Goal: Task Accomplishment & Management: Use online tool/utility

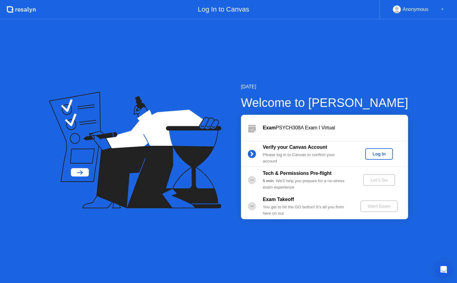
click at [381, 154] on div "Log In" at bounding box center [379, 154] width 23 height 5
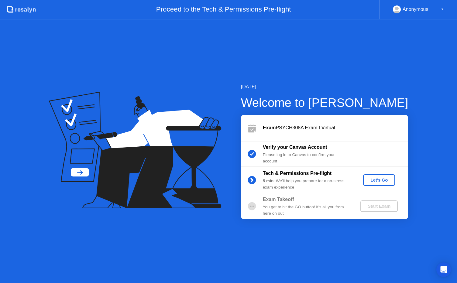
click at [384, 182] on div "Let's Go" at bounding box center [379, 180] width 27 height 5
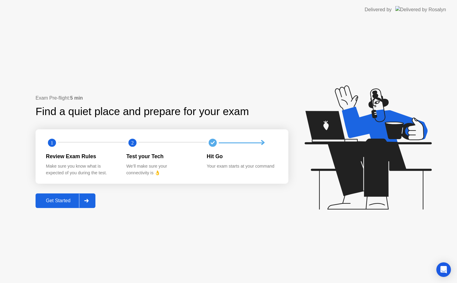
click at [62, 202] on div "Get Started" at bounding box center [58, 200] width 42 height 5
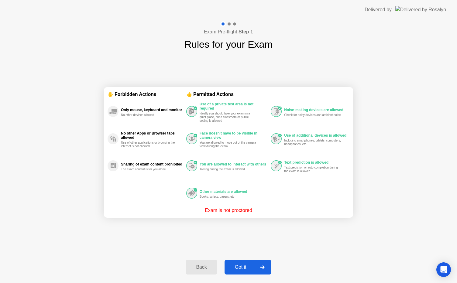
click at [246, 272] on button "Got it" at bounding box center [248, 267] width 47 height 15
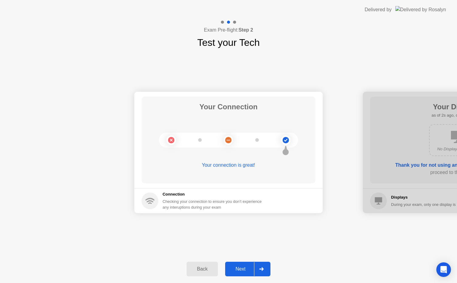
click at [241, 270] on div "Next" at bounding box center [240, 269] width 27 height 5
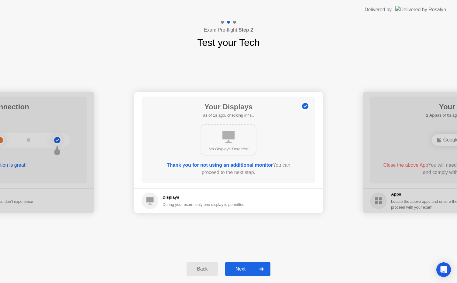
click at [240, 270] on div "Next" at bounding box center [240, 269] width 27 height 5
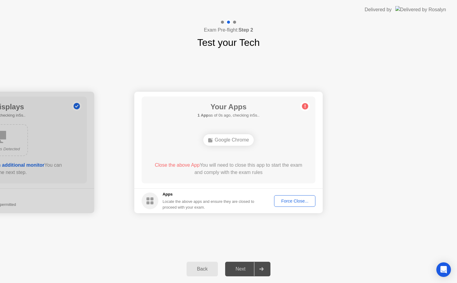
click at [239, 270] on div "Next" at bounding box center [240, 269] width 27 height 5
click at [293, 200] on div "Force Close..." at bounding box center [294, 201] width 37 height 5
click at [231, 140] on div "Google Chrome" at bounding box center [228, 140] width 51 height 12
click at [288, 204] on div "Force Close..." at bounding box center [294, 201] width 37 height 5
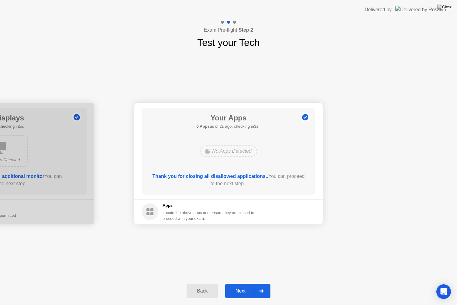
click at [241, 283] on div "Next" at bounding box center [240, 290] width 27 height 5
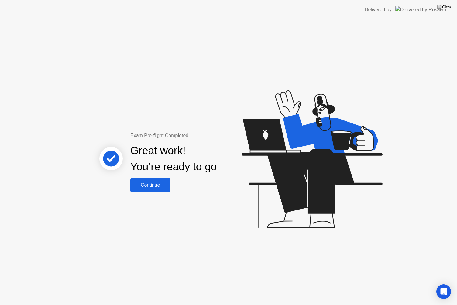
click at [147, 186] on div "Continue" at bounding box center [150, 184] width 36 height 5
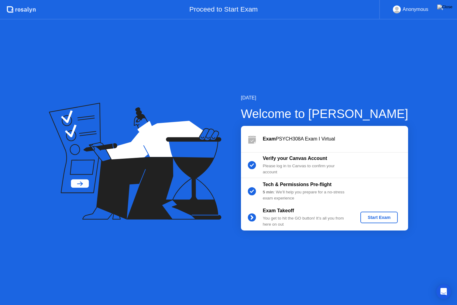
click at [377, 217] on div "Start Exam" at bounding box center [379, 217] width 33 height 5
